Goal: Information Seeking & Learning: Learn about a topic

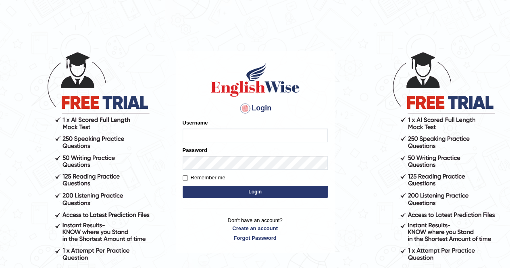
type input "Nomz1986"
click at [246, 190] on button "Login" at bounding box center [255, 192] width 145 height 12
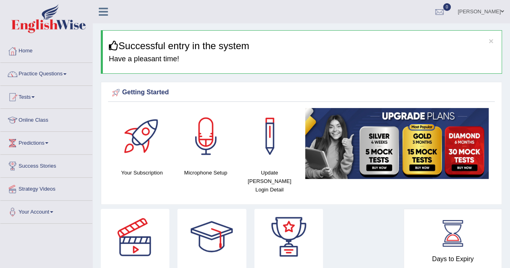
click at [67, 74] on span at bounding box center [64, 74] width 3 height 2
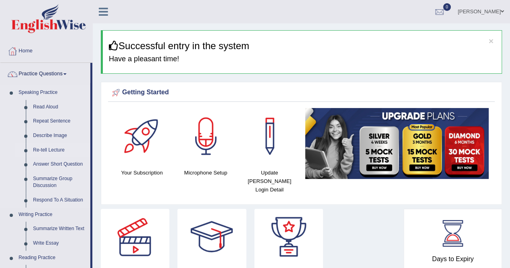
click at [53, 149] on link "Re-tell Lecture" at bounding box center [59, 150] width 61 height 15
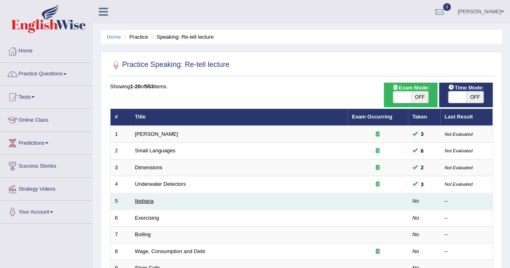
click at [139, 202] on link "Ikebana" at bounding box center [144, 201] width 19 height 6
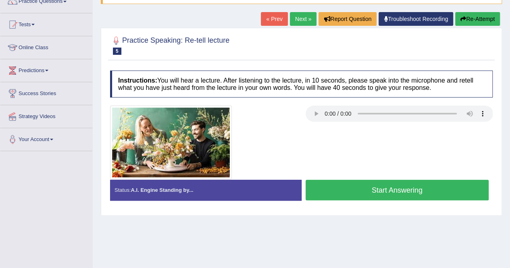
scroll to position [81, 0]
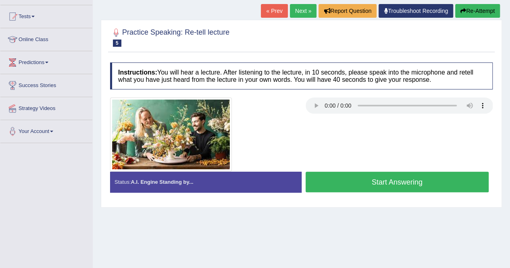
click at [418, 183] on button "Start Answering" at bounding box center [397, 182] width 183 height 21
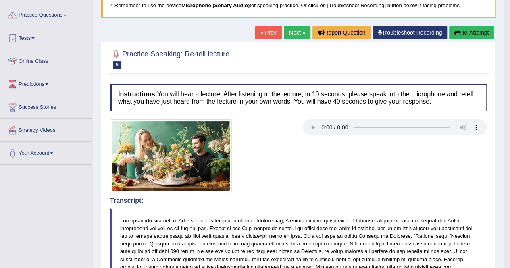
scroll to position [65, 0]
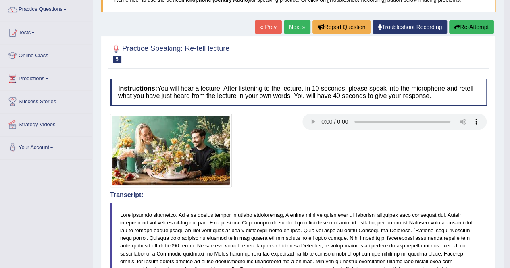
click at [298, 25] on link "Next »" at bounding box center [297, 27] width 27 height 14
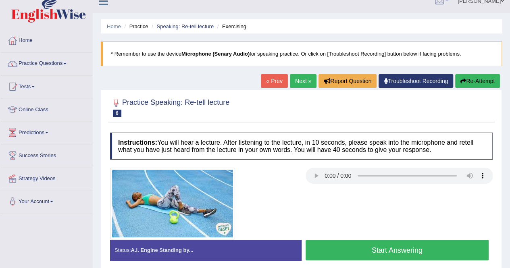
scroll to position [16, 0]
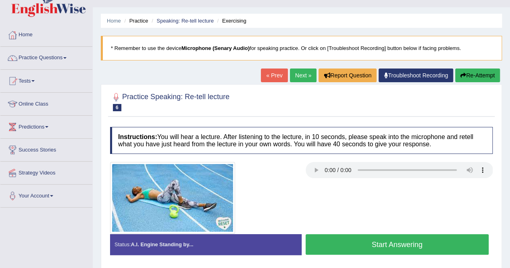
click at [402, 242] on button "Start Answering" at bounding box center [397, 244] width 183 height 21
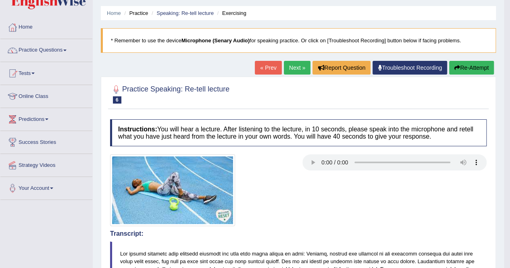
scroll to position [0, 0]
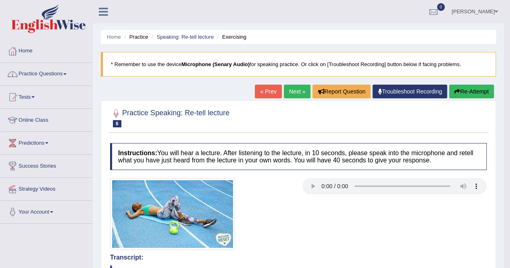
click at [67, 73] on span at bounding box center [64, 74] width 3 height 2
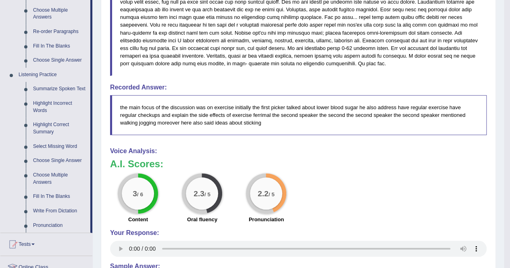
scroll to position [290, 0]
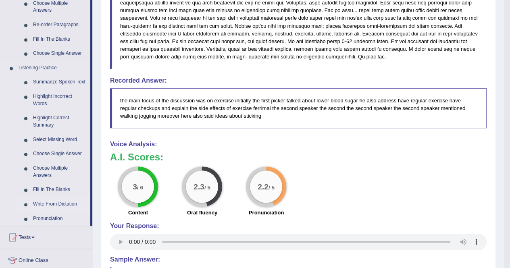
click at [54, 204] on link "Write From Dictation" at bounding box center [59, 204] width 61 height 15
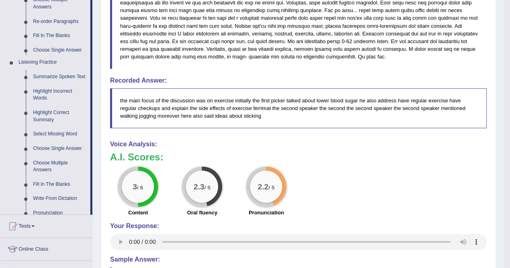
click at [54, 204] on div "Toggle navigation Home Practice Questions Speaking Practice Read Aloud Repeat S…" at bounding box center [252, 38] width 504 height 656
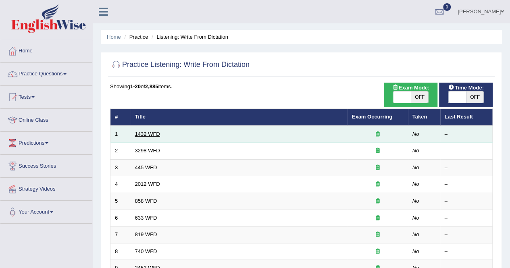
click at [147, 135] on link "1432 WFD" at bounding box center [147, 134] width 25 height 6
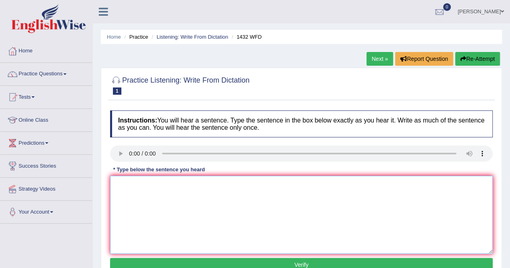
click at [123, 182] on textarea at bounding box center [301, 215] width 383 height 78
click at [117, 192] on textarea at bounding box center [301, 215] width 383 height 78
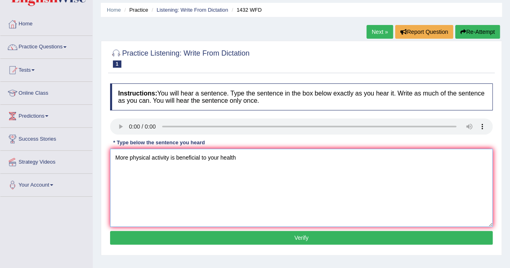
scroll to position [32, 0]
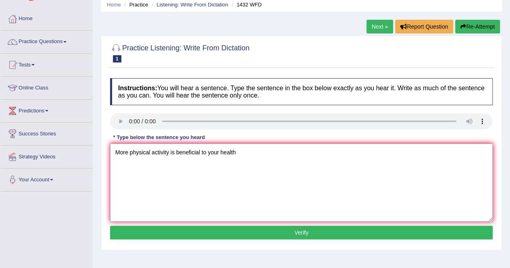
type textarea "More physical activity is beneficial to your health"
click at [317, 230] on button "Verify" at bounding box center [301, 233] width 383 height 14
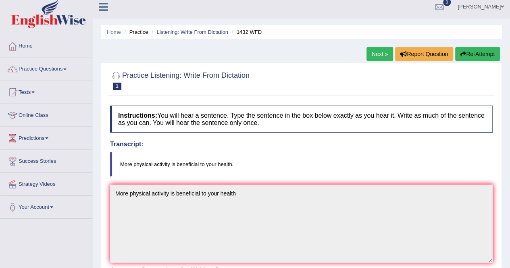
scroll to position [0, 0]
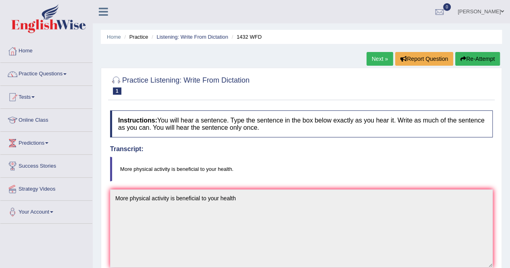
click at [371, 55] on link "Next »" at bounding box center [380, 59] width 27 height 14
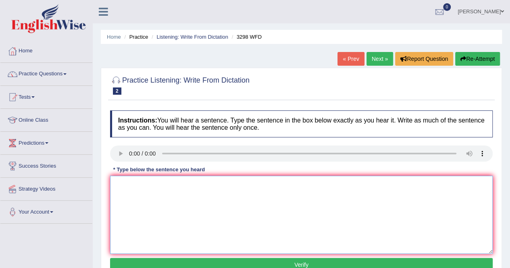
click at [122, 182] on textarea at bounding box center [301, 215] width 383 height 78
click at [135, 184] on textarea "Animal" at bounding box center [301, 215] width 383 height 78
click at [160, 183] on textarea "Animal behaviour" at bounding box center [301, 215] width 383 height 78
type textarea "Animal behaviour provide distinct ."
click at [477, 262] on button "Verify" at bounding box center [301, 265] width 383 height 14
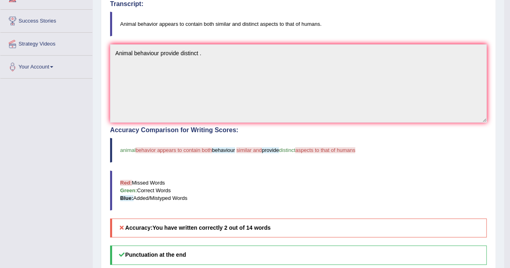
scroll to position [161, 0]
